Goal: Transaction & Acquisition: Book appointment/travel/reservation

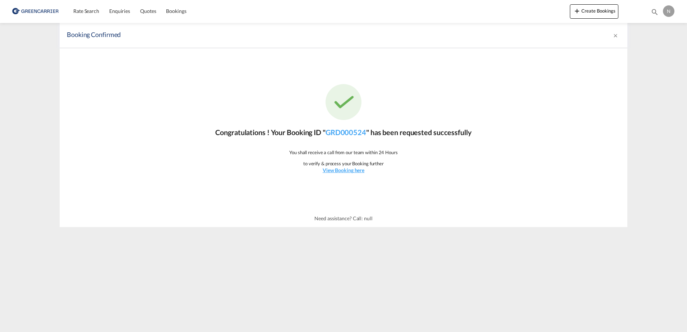
click at [348, 177] on div "Congratulations ! Your Booking ID " GRD000524 " has been requested successfully…" at bounding box center [344, 129] width 568 height 162
click at [351, 172] on u "View Booking here" at bounding box center [344, 170] width 42 height 6
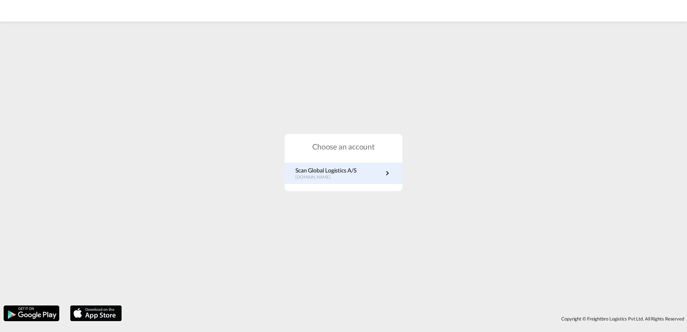
click at [357, 172] on link "Scan Global Logistics A/S [DOMAIN_NAME]" at bounding box center [343, 173] width 96 height 14
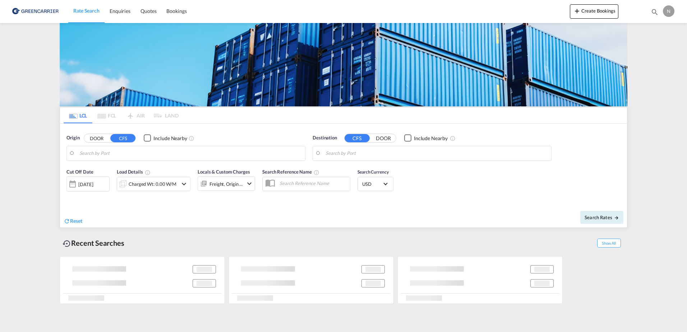
type input "DK-2880, Bagsværd, Gladsaxe, Hareskov"
type input "Bangkok, THBKK"
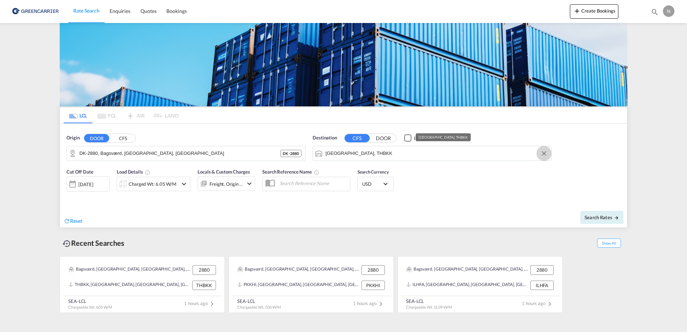
click at [544, 153] on button "Clear Input" at bounding box center [544, 153] width 11 height 11
click at [422, 156] on input "Search by Port" at bounding box center [437, 153] width 222 height 11
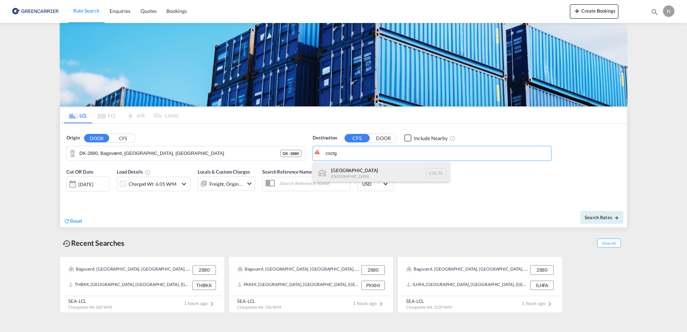
click at [375, 172] on div "Cartagena Colombia COCTG" at bounding box center [381, 173] width 137 height 22
type input "Cartagena, COCTG"
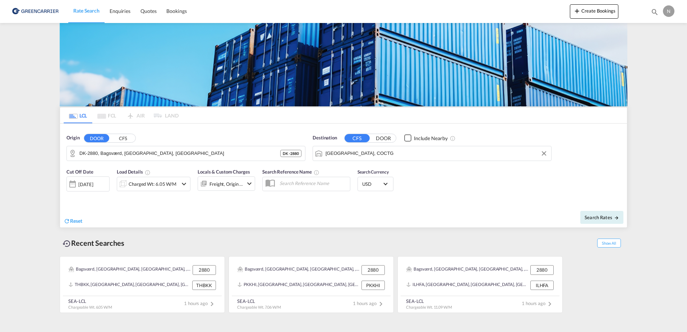
click at [447, 198] on div "Cut Off Date 24 Sep 2025 24/09/2025 Load Details Charged Wt: 6.05 W/M Locals & …" at bounding box center [343, 184] width 567 height 39
click at [133, 181] on div "Charged Wt: 6.05 W/M" at bounding box center [153, 184] width 48 height 10
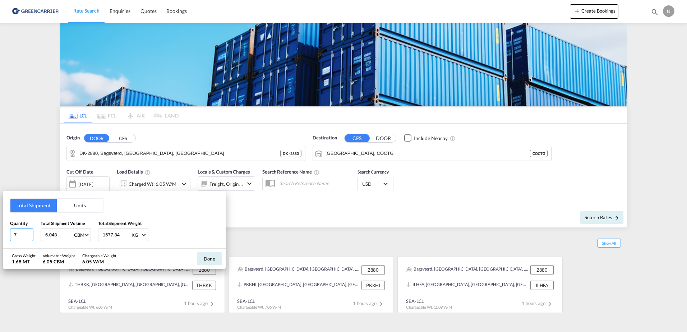
click at [31, 234] on input "7" at bounding box center [21, 234] width 23 height 13
click at [31, 234] on input "8" at bounding box center [21, 234] width 23 height 13
type input "7"
click at [29, 235] on input "7" at bounding box center [21, 234] width 23 height 13
click at [65, 234] on input "6.048" at bounding box center [59, 235] width 29 height 12
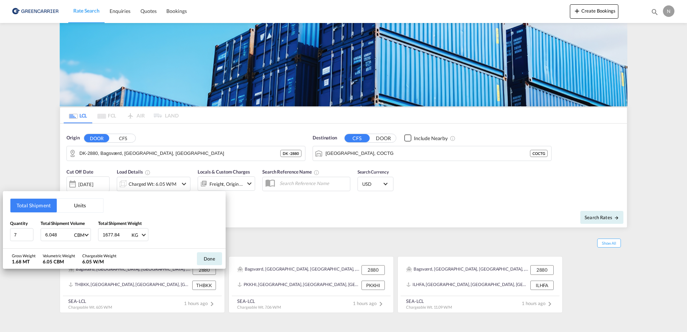
drag, startPoint x: 65, startPoint y: 234, endPoint x: -1, endPoint y: 234, distance: 66.5
click at [0, 234] on html "Rate Search Enquiries Quotes Bookings Rate Search Enquiries" at bounding box center [343, 166] width 687 height 332
type input "6.605"
drag, startPoint x: 123, startPoint y: 236, endPoint x: 32, endPoint y: 245, distance: 91.4
click at [32, 245] on div "Total Shipment Units Quantity 7 Total Shipment Volume 6.605 CBM CBM CFT Total S…" at bounding box center [114, 219] width 223 height 57
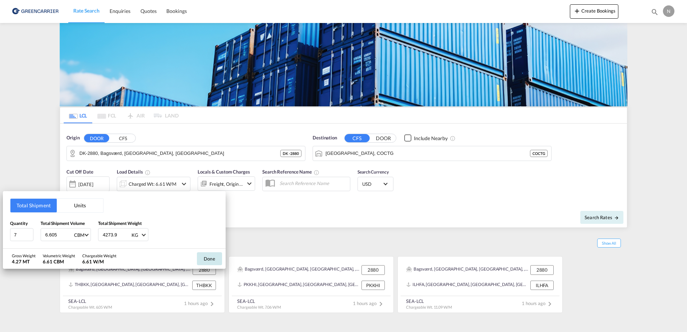
type input "4273.9"
click at [212, 260] on button "Done" at bounding box center [209, 258] width 25 height 13
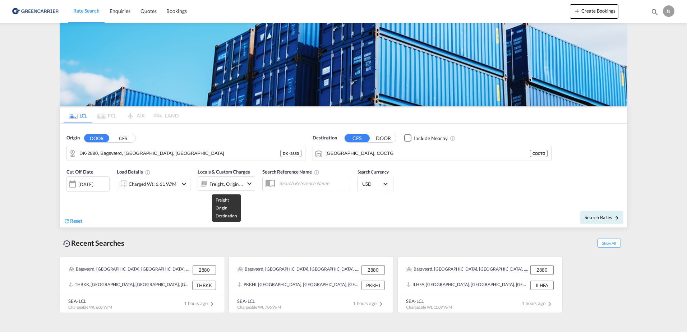
click at [227, 186] on div "Freight, Origin +1" at bounding box center [226, 184] width 34 height 10
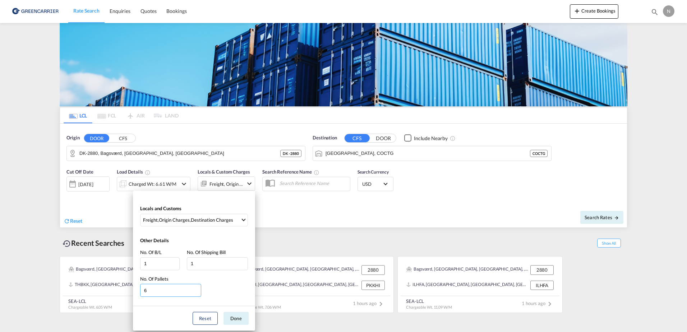
drag, startPoint x: 161, startPoint y: 292, endPoint x: 120, endPoint y: 294, distance: 41.0
click at [120, 294] on div "Locals and Customs Freight , Origin Charges , Destination Charges Clear All Sel…" at bounding box center [343, 166] width 687 height 332
type input "7"
click at [233, 321] on button "Done" at bounding box center [235, 318] width 25 height 13
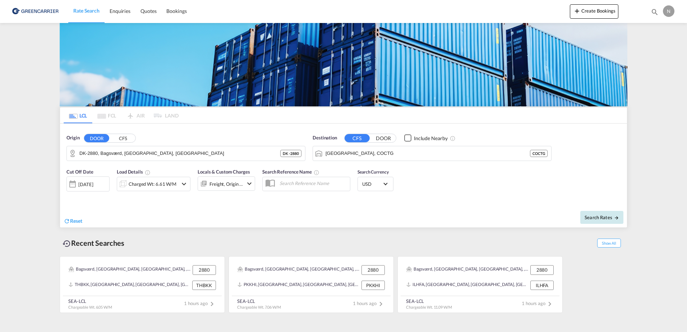
click at [599, 215] on span "Search Rates" at bounding box center [602, 218] width 34 height 6
type input "2880 to COCTG / 24 Sep 2025"
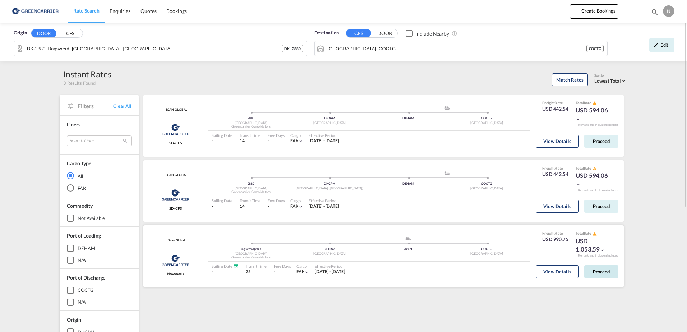
click at [603, 271] on button "Proceed" at bounding box center [601, 271] width 34 height 13
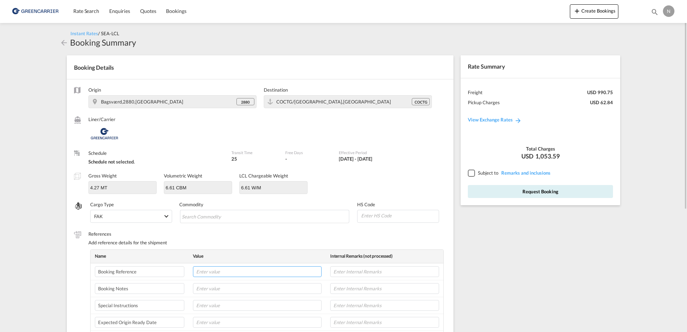
click at [213, 269] on input "text" at bounding box center [257, 271] width 129 height 11
click at [223, 273] on input "text" at bounding box center [257, 271] width 129 height 11
paste input "CPH32106856"
type input "CPH32106856"
click at [354, 271] on input "text" at bounding box center [384, 271] width 109 height 11
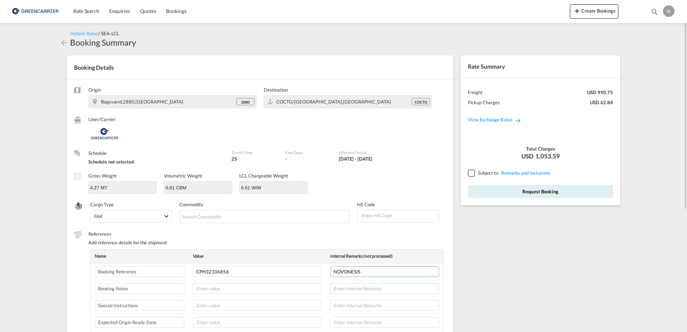
type input "NOVONESIS"
click at [384, 213] on input at bounding box center [399, 215] width 78 height 11
type input "350790"
click at [248, 220] on md-chips-wrap "Chips container with autocompletion. Enter the text area, type text to search, …" at bounding box center [265, 216] width 170 height 13
type input "ENZYMES"
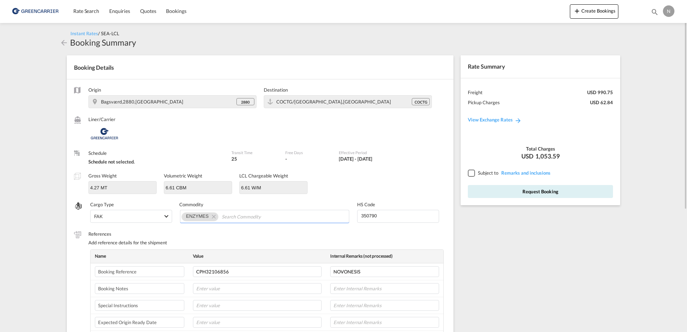
click at [374, 217] on input "350790" at bounding box center [399, 215] width 78 height 11
drag, startPoint x: 382, startPoint y: 217, endPoint x: 297, endPoint y: 206, distance: 85.5
click at [297, 206] on div "Cargo Type FAK FAK GCR GDSM General Cargo Hazardous Cargo Ambient Foodstuff Chi…" at bounding box center [268, 212] width 356 height 22
type input "350790"
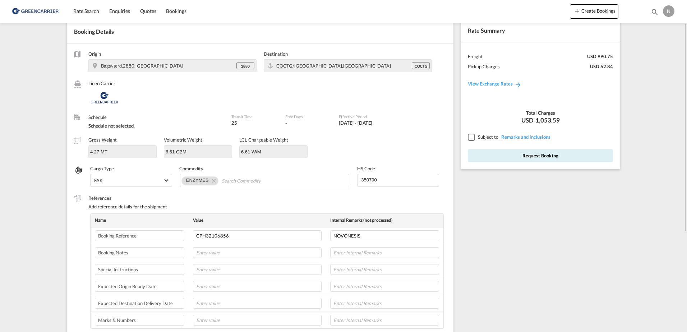
scroll to position [72, 0]
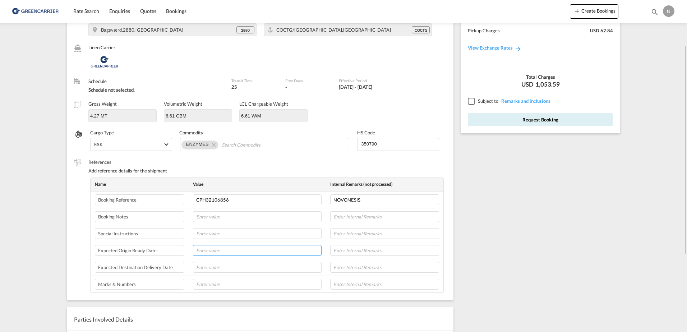
click at [210, 252] on input "text" at bounding box center [257, 250] width 129 height 11
click at [203, 250] on input "text" at bounding box center [257, 250] width 129 height 11
type input "07-10-25"
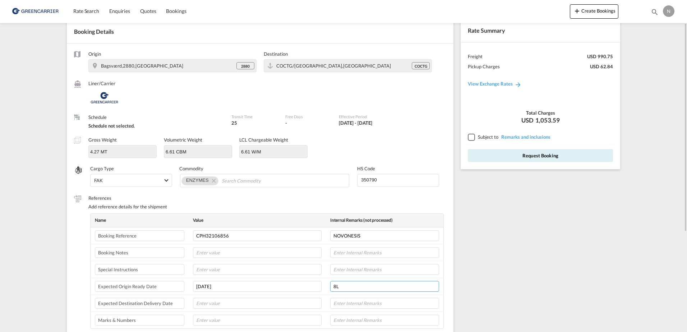
type input "8L"
click at [472, 139] on div at bounding box center [471, 137] width 6 height 6
click at [507, 158] on button "Request Booking" at bounding box center [540, 155] width 145 height 13
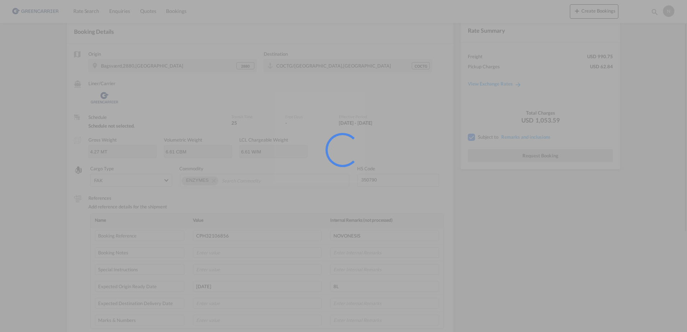
scroll to position [0, 0]
